Goal: Task Accomplishment & Management: Complete application form

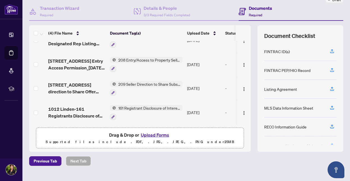
scroll to position [52, 0]
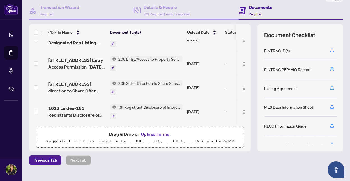
click at [151, 133] on button "Upload Forms" at bounding box center [155, 133] width 32 height 7
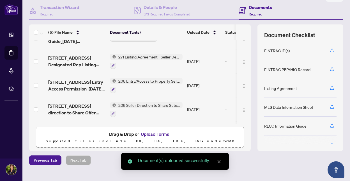
scroll to position [0, 0]
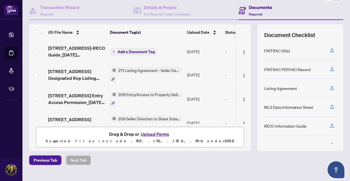
click at [137, 50] on span "Add a Document Tag" at bounding box center [136, 52] width 37 height 4
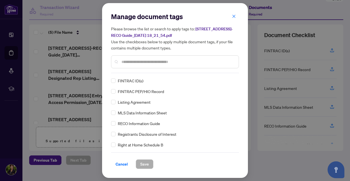
click at [137, 60] on input "text" at bounding box center [177, 62] width 113 height 6
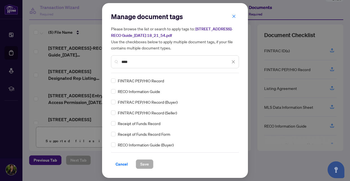
type input "****"
click at [145, 162] on span "Save" at bounding box center [144, 163] width 9 height 9
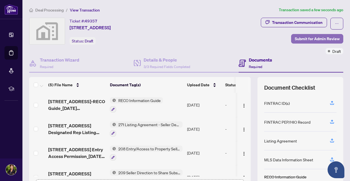
click at [311, 39] on span "Submit for Admin Review" at bounding box center [317, 38] width 45 height 9
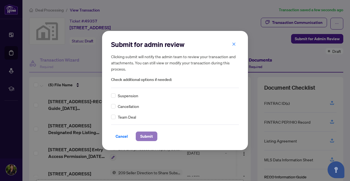
click at [149, 136] on span "Submit" at bounding box center [146, 136] width 13 height 9
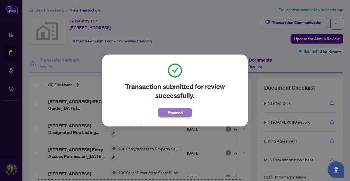
click at [165, 112] on button "Proceed" at bounding box center [175, 113] width 34 height 10
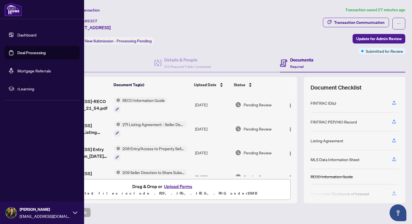
click at [12, 180] on img at bounding box center [11, 212] width 11 height 11
click at [74, 180] on icon at bounding box center [75, 212] width 4 height 4
click at [27, 180] on span "Logout" at bounding box center [22, 179] width 13 height 9
